Goal: Task Accomplishment & Management: Use online tool/utility

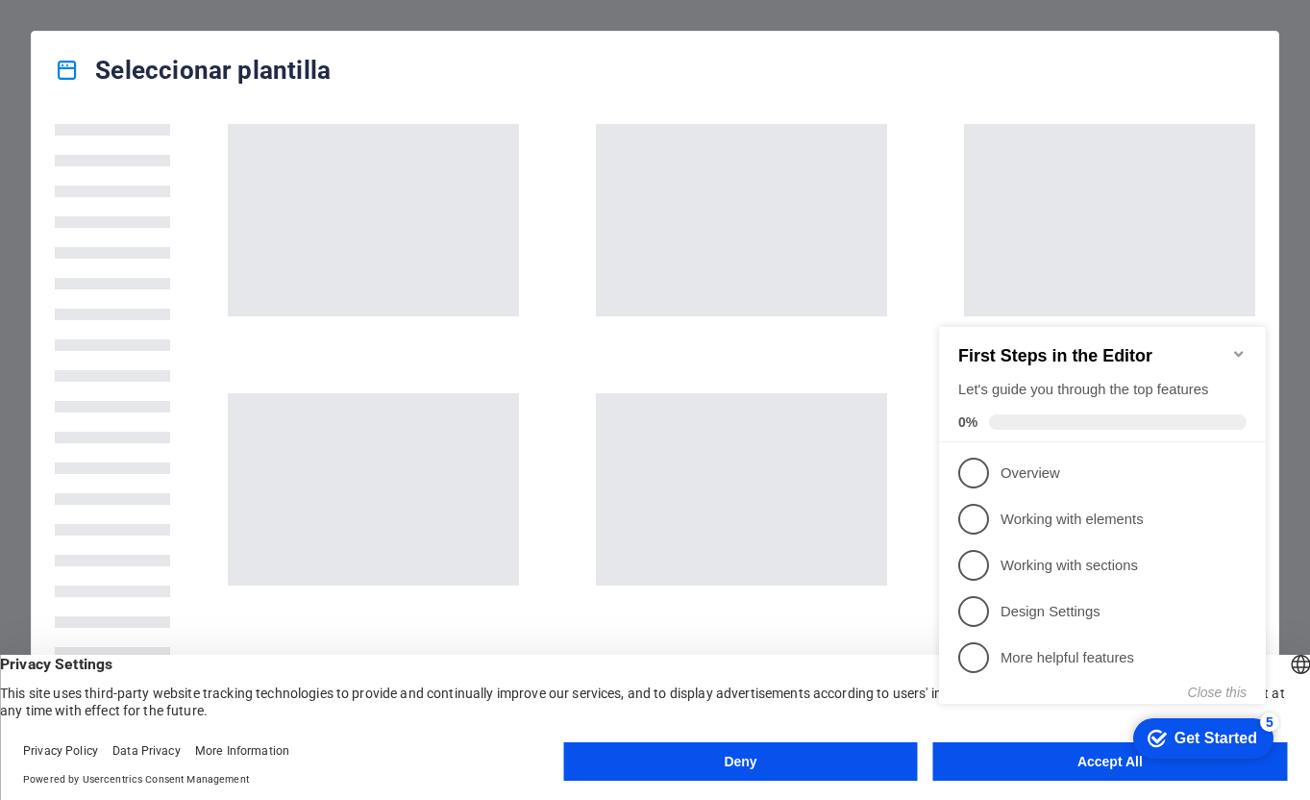
click at [1061, 770] on appcues-checklist "Contextual help checklist present on screen" at bounding box center [1106, 535] width 350 height 472
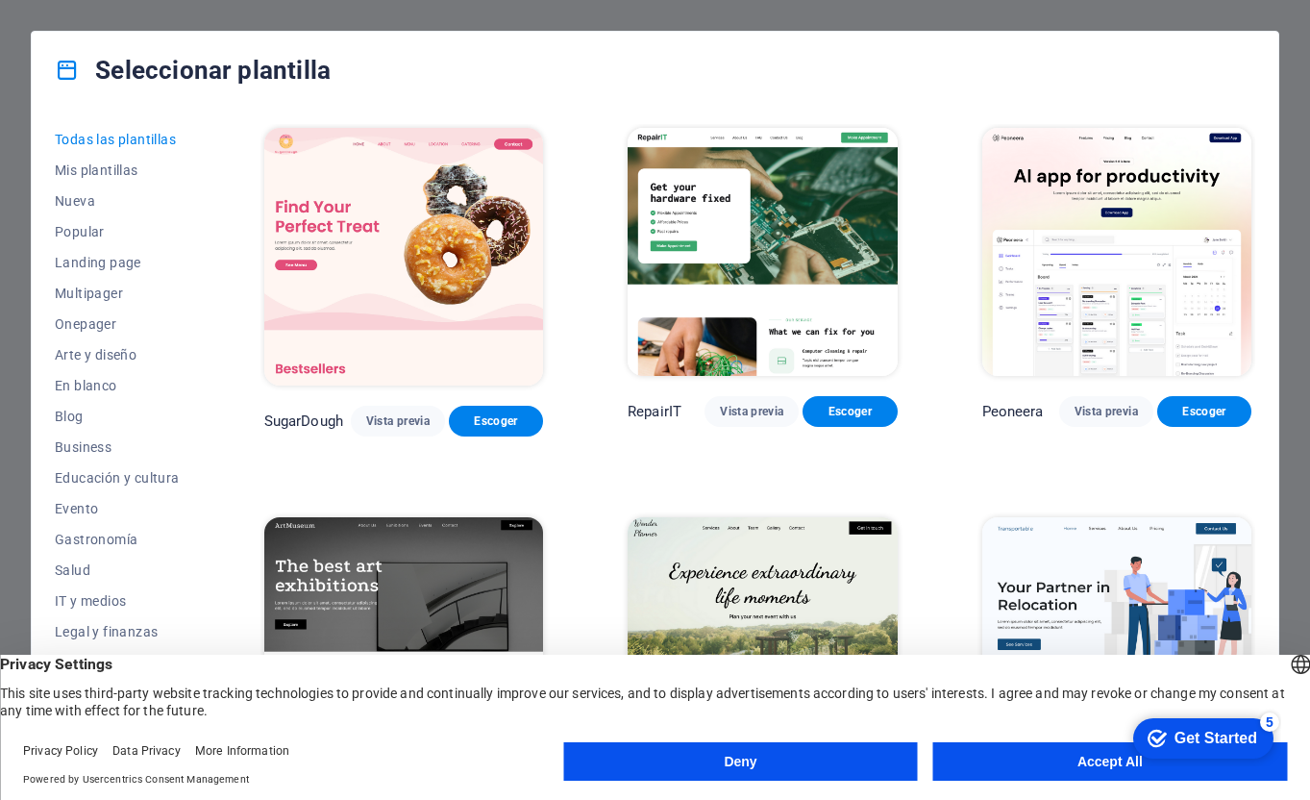
click at [977, 763] on button "Accept All" at bounding box center [1110, 761] width 354 height 38
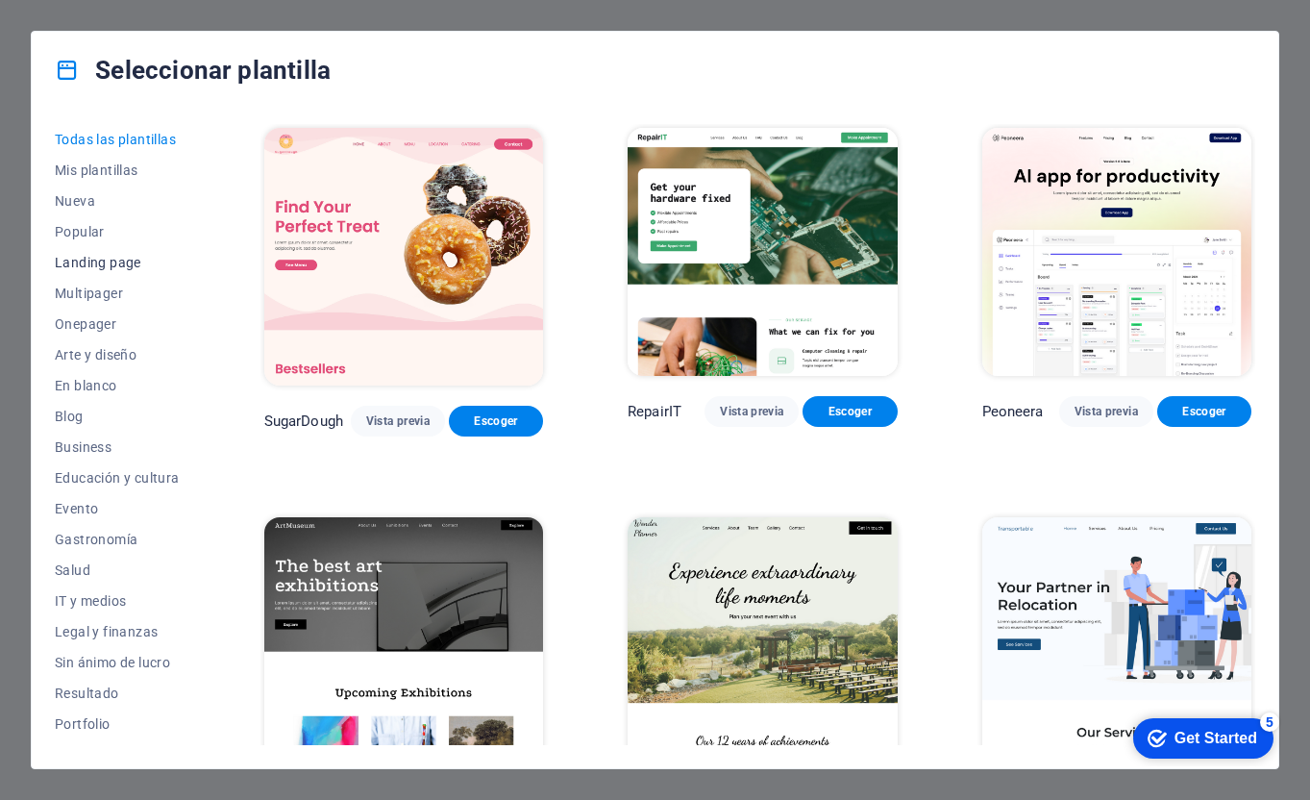
click at [92, 266] on span "Landing page" at bounding box center [117, 262] width 125 height 15
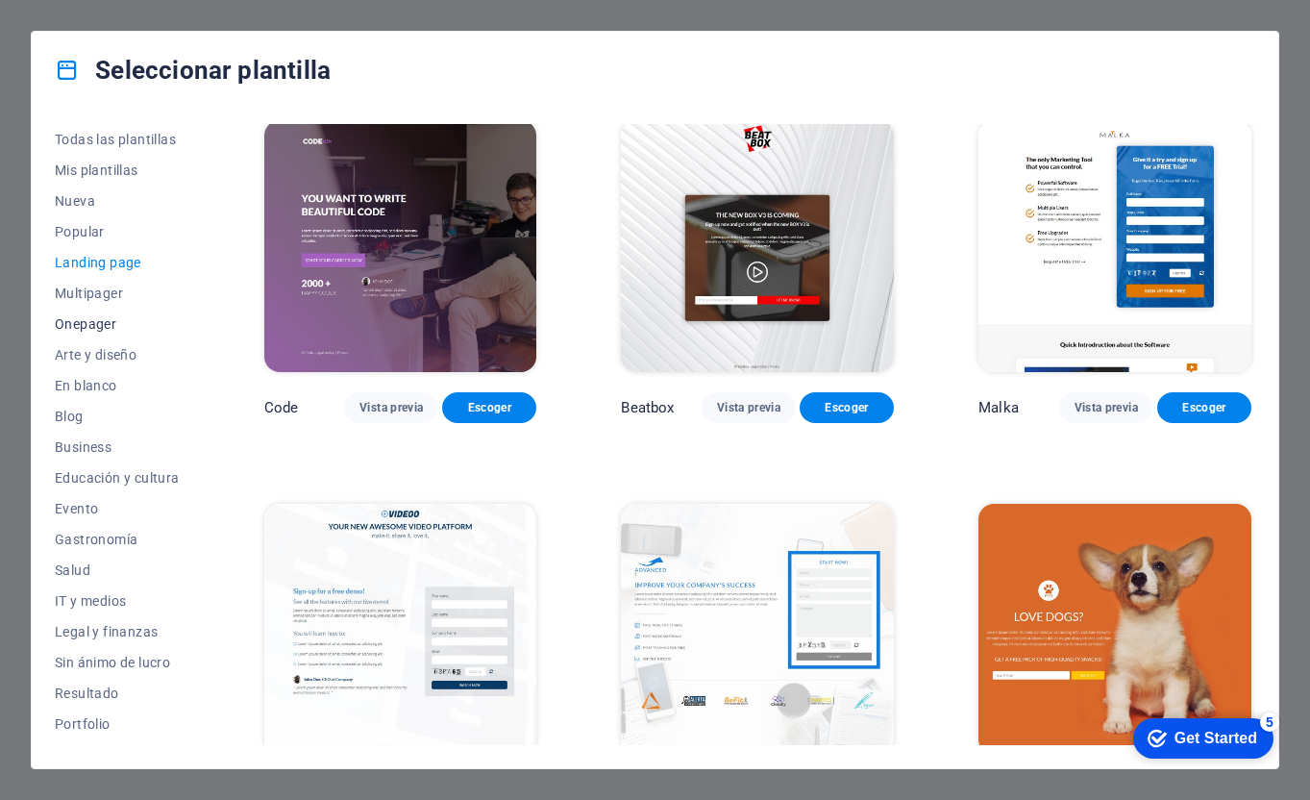
click at [108, 326] on span "Onepager" at bounding box center [117, 323] width 125 height 15
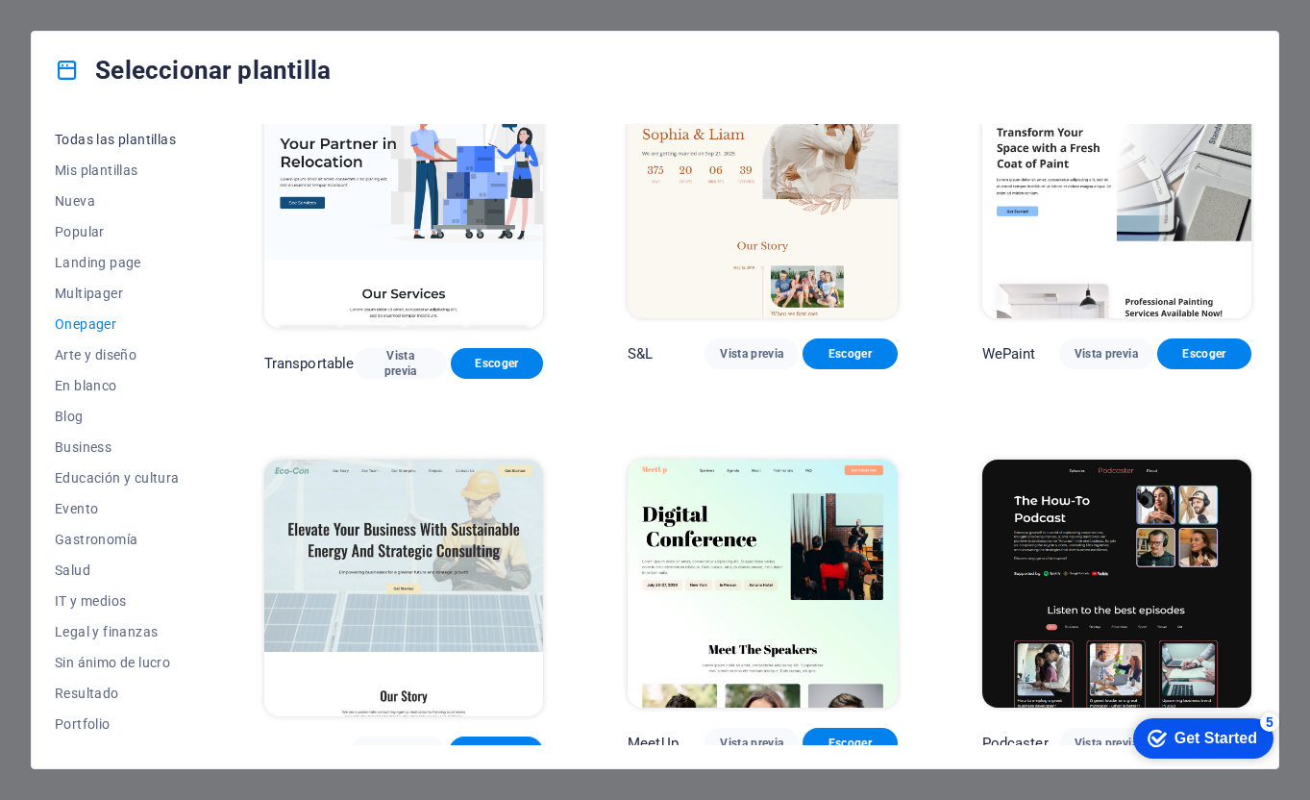
click at [112, 139] on span "Todas las plantillas" at bounding box center [117, 139] width 125 height 15
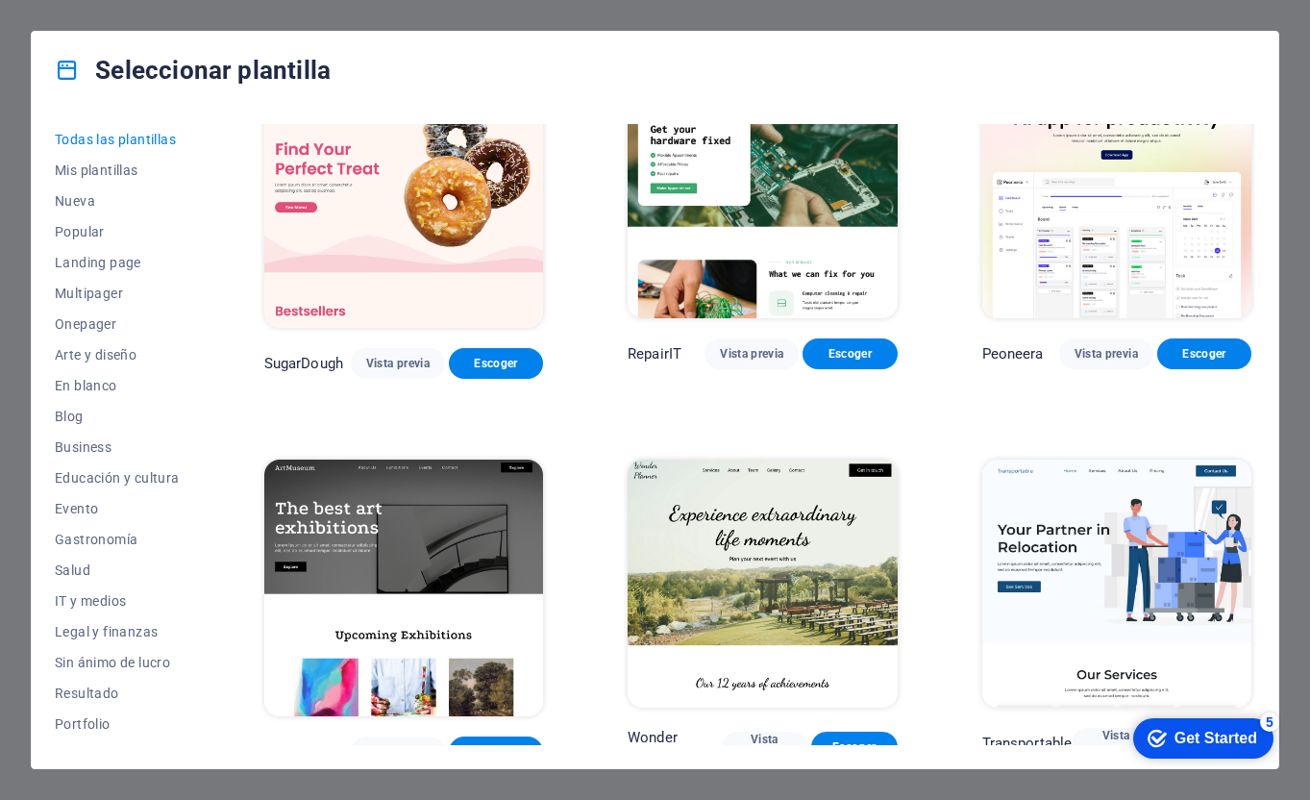
scroll to position [438, 0]
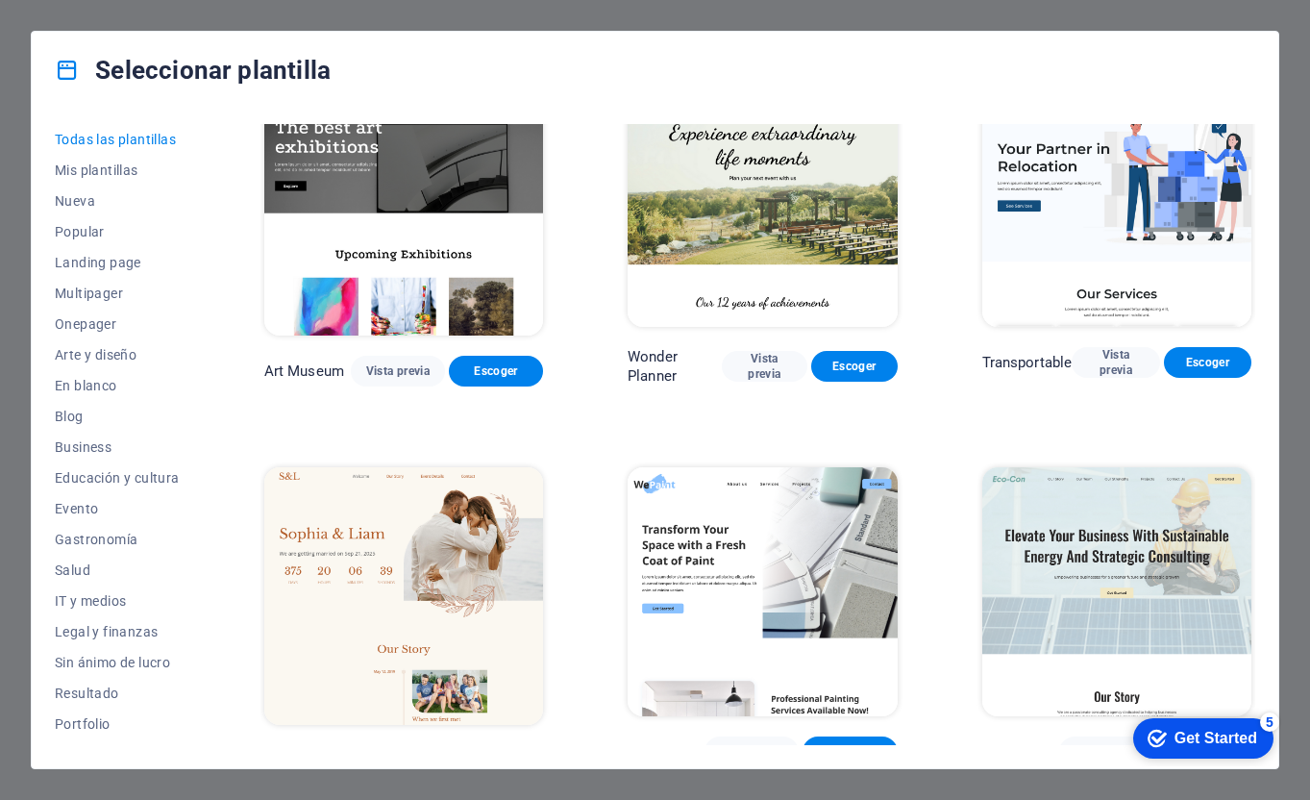
click at [115, 114] on div "Todas las plantillas Mis plantillas Nueva Popular Landing page Multipager Onepa…" at bounding box center [655, 438] width 1247 height 659
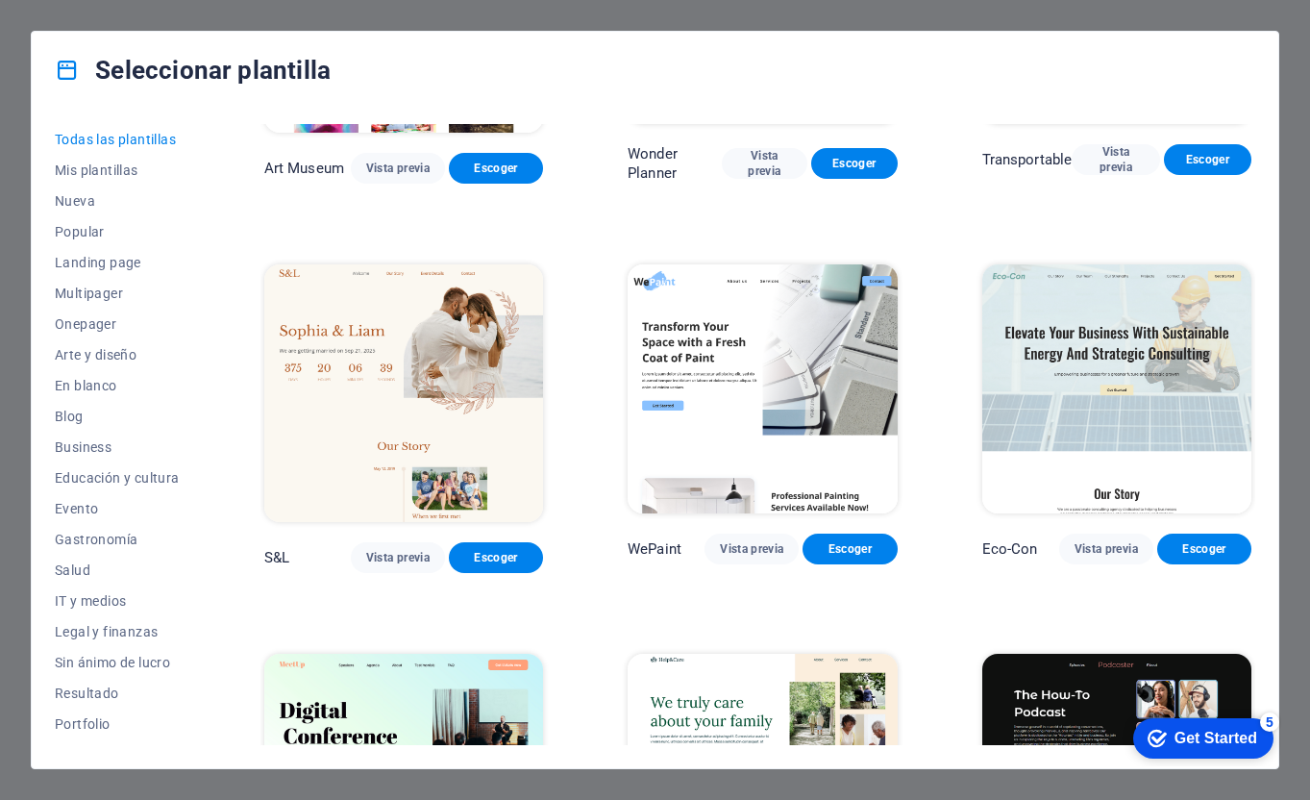
scroll to position [672, 0]
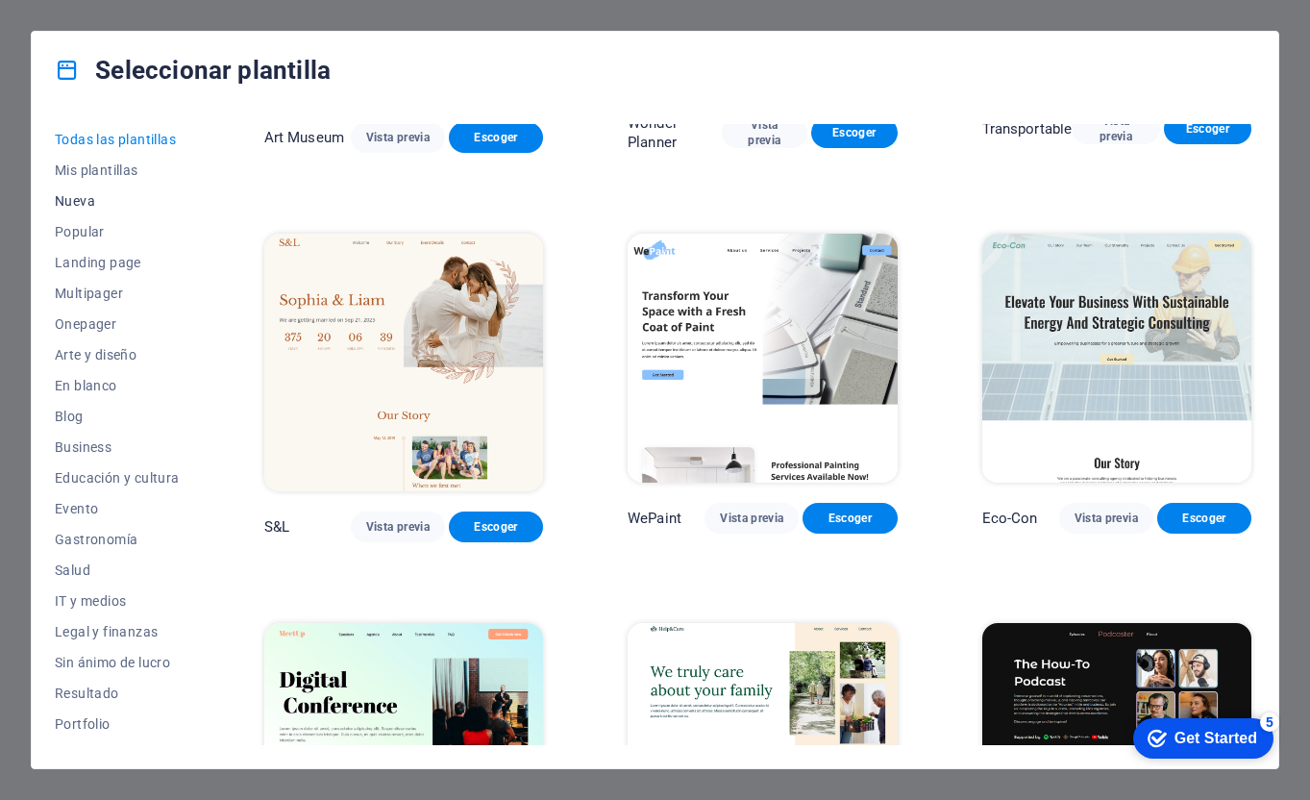
click at [84, 202] on span "Nueva" at bounding box center [117, 200] width 125 height 15
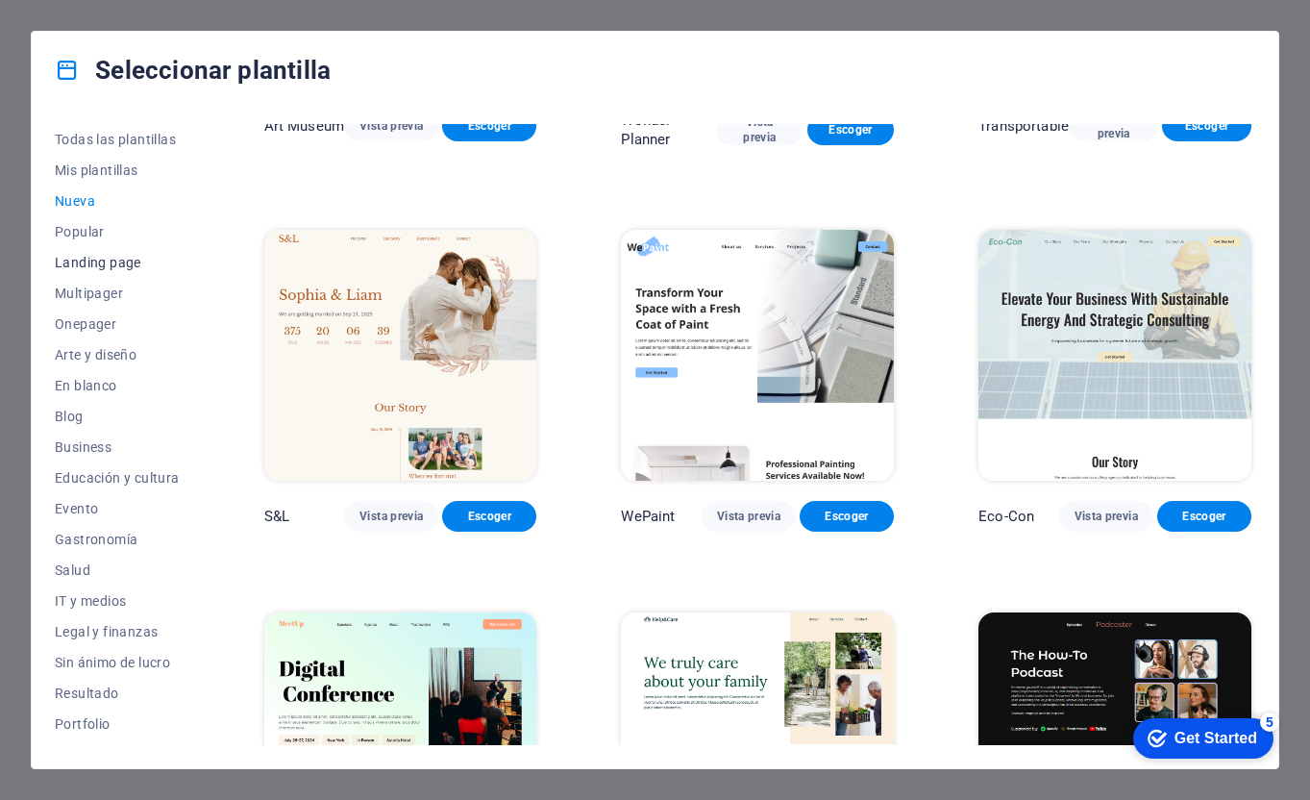
click at [108, 261] on span "Landing page" at bounding box center [117, 262] width 125 height 15
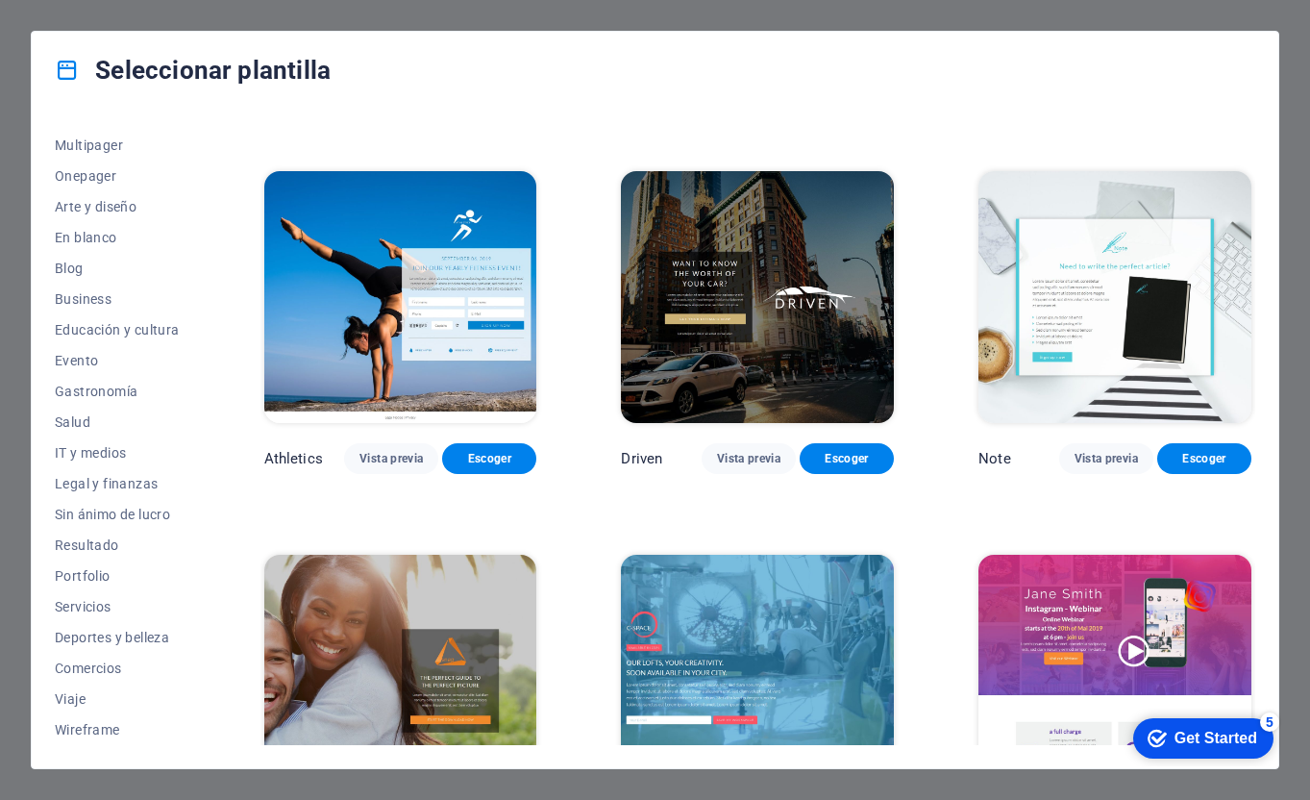
scroll to position [1094, 0]
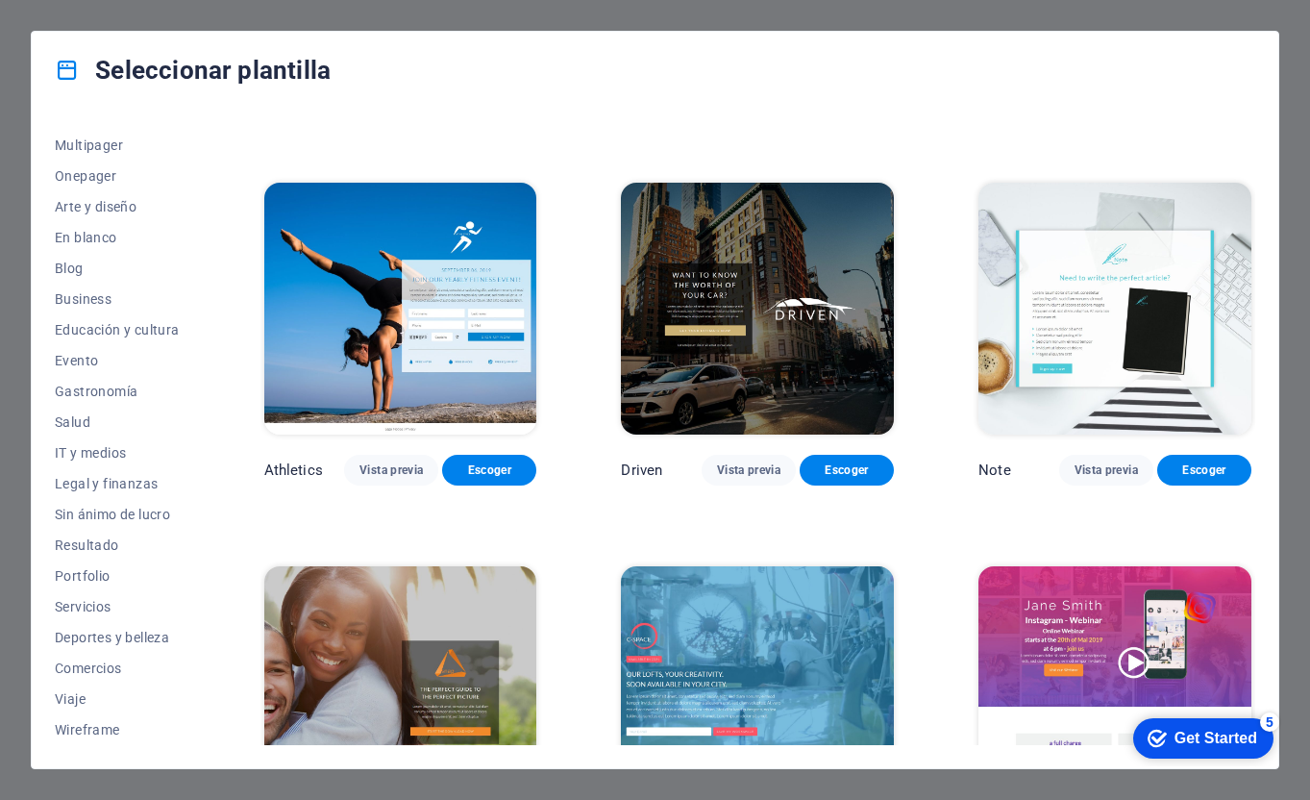
click at [1114, 248] on img at bounding box center [1115, 308] width 273 height 251
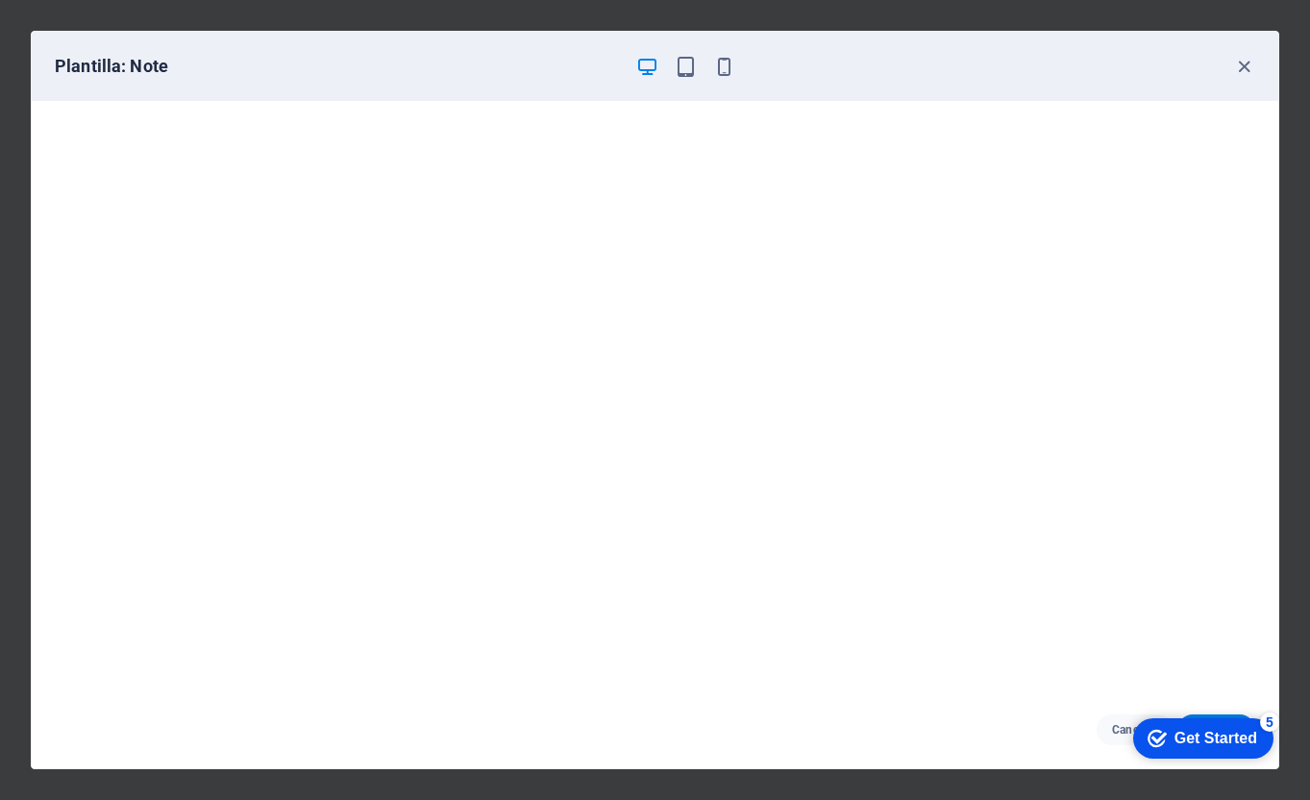
scroll to position [5, 0]
click at [1237, 68] on icon "button" at bounding box center [1244, 67] width 22 height 22
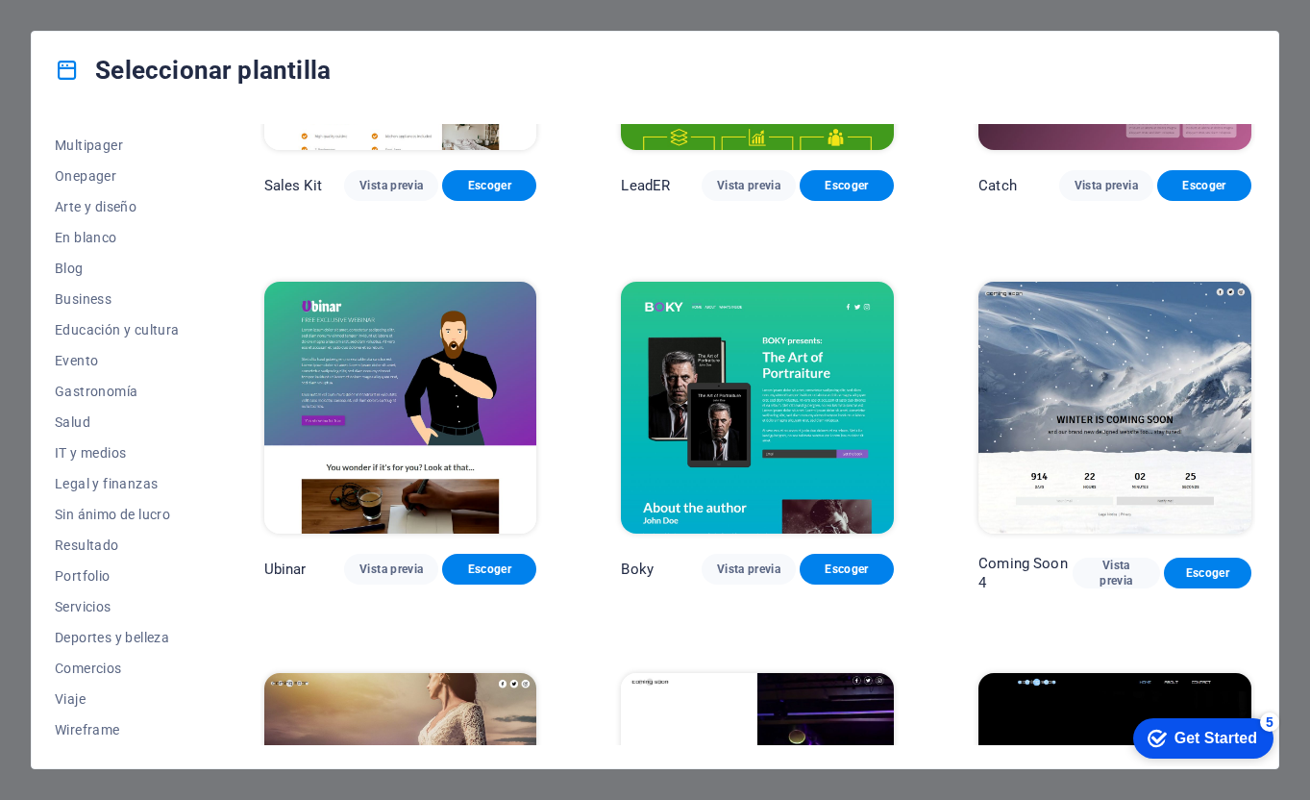
scroll to position [2484, 0]
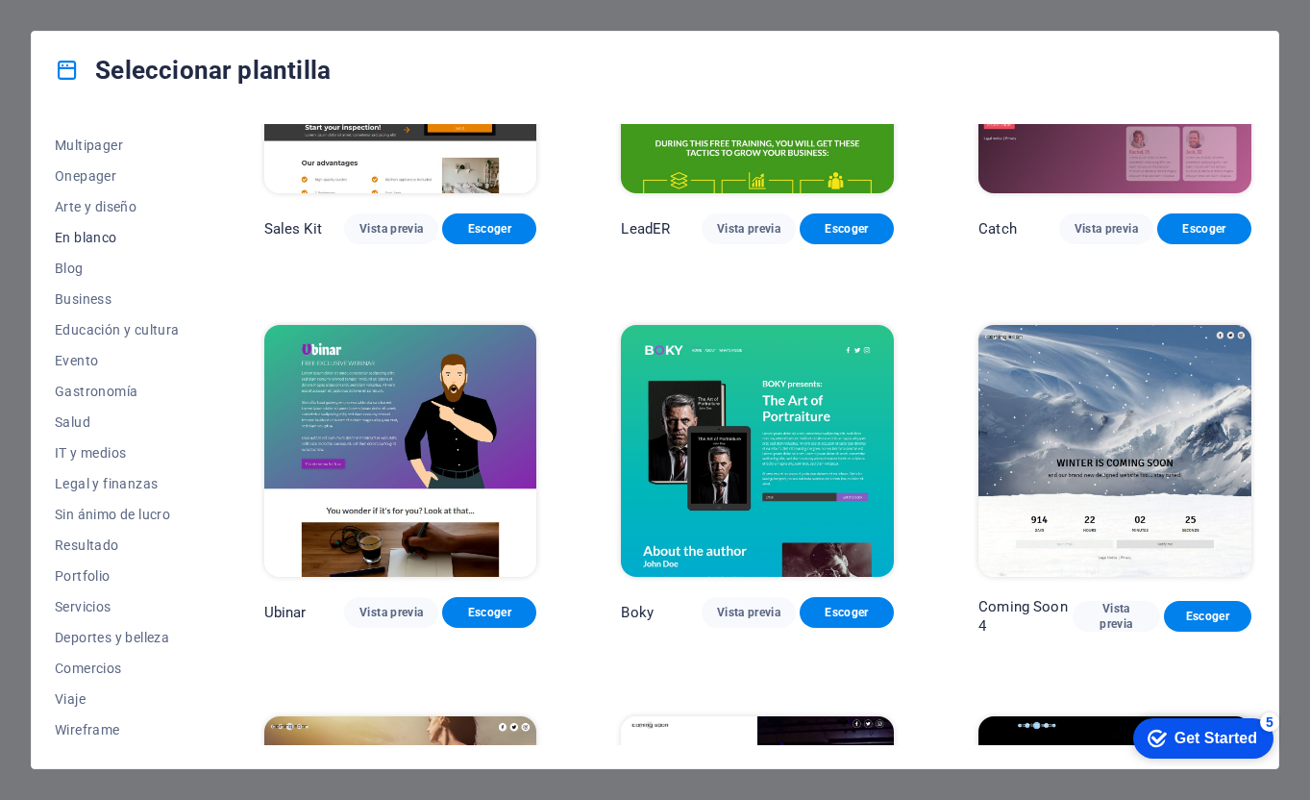
click at [87, 247] on button "En blanco" at bounding box center [117, 237] width 125 height 31
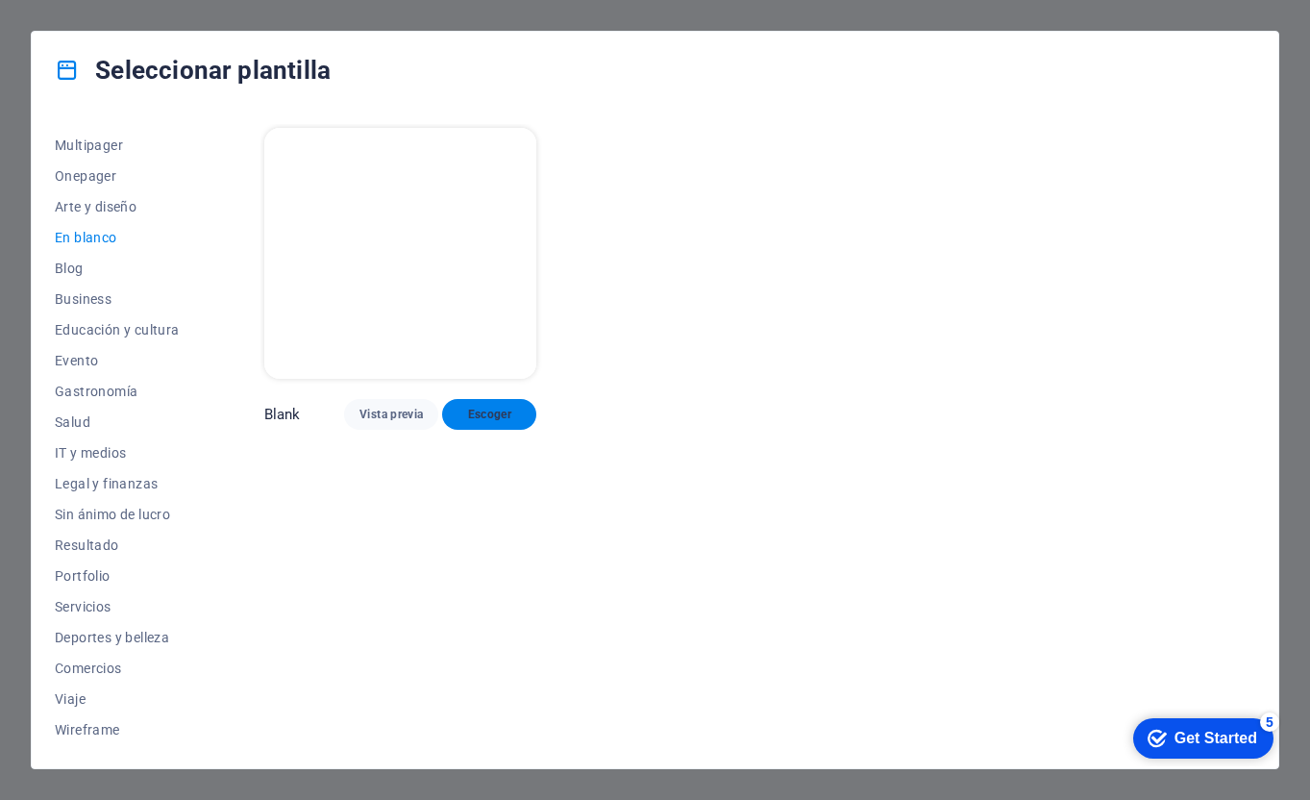
click at [509, 423] on button "Escoger" at bounding box center [489, 414] width 94 height 31
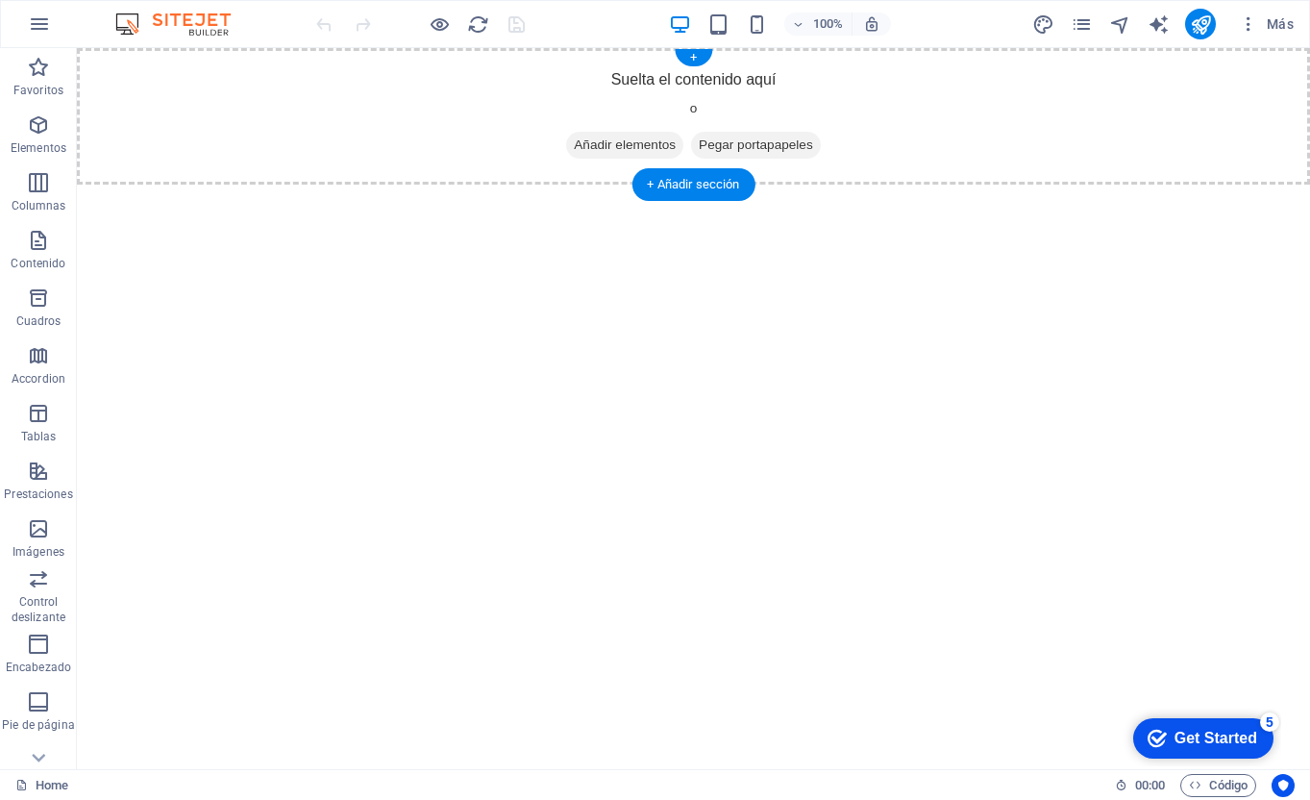
click at [630, 145] on span "Añadir elementos" at bounding box center [624, 145] width 117 height 27
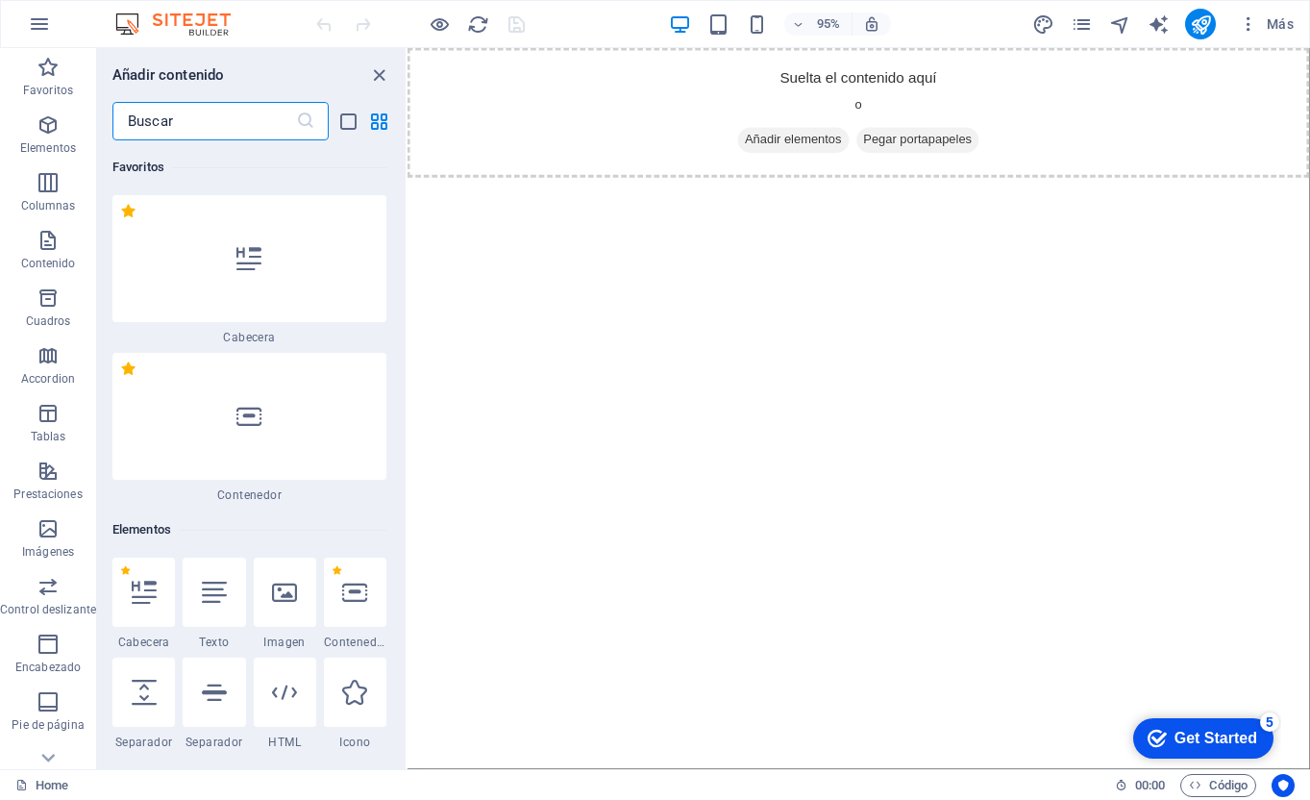
click at [281, 590] on icon at bounding box center [284, 592] width 25 height 25
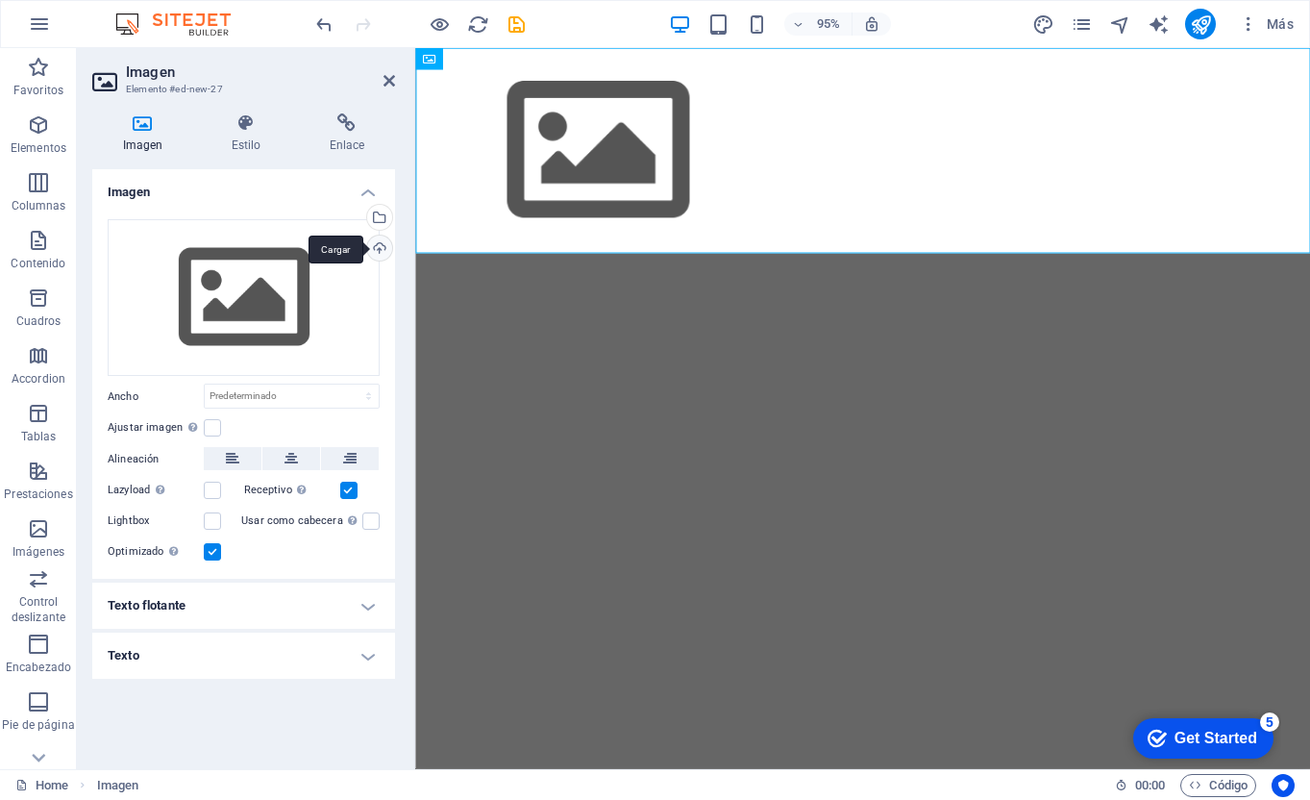
click at [379, 247] on div "Cargar" at bounding box center [377, 250] width 29 height 29
